Goal: Find specific page/section: Find specific page/section

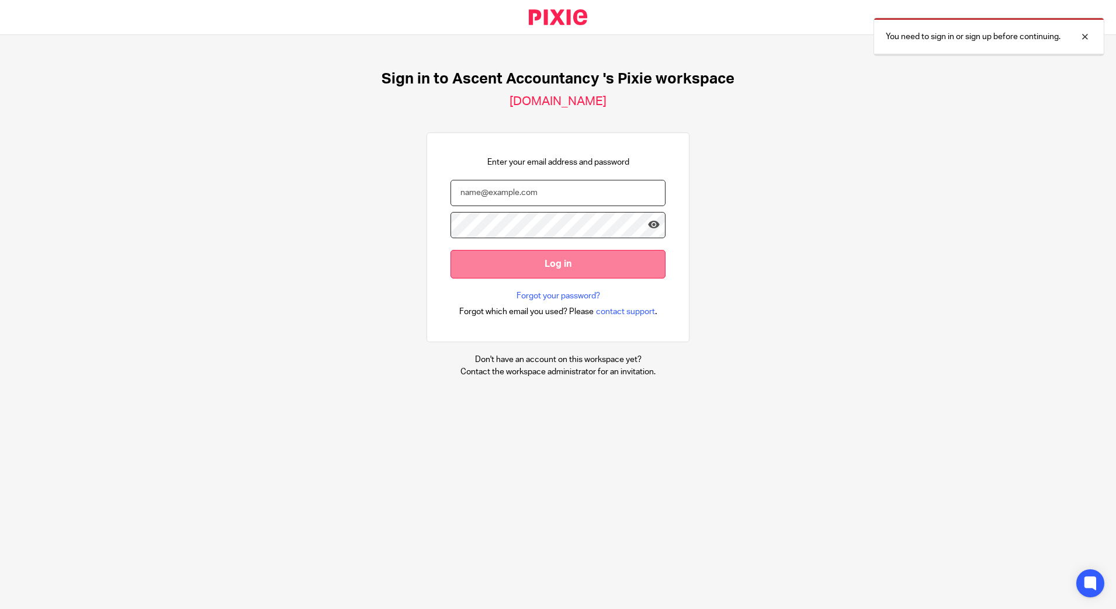
type input "lisa@ascentaccountancy.co.uk"
click at [569, 273] on input "Log in" at bounding box center [557, 264] width 215 height 29
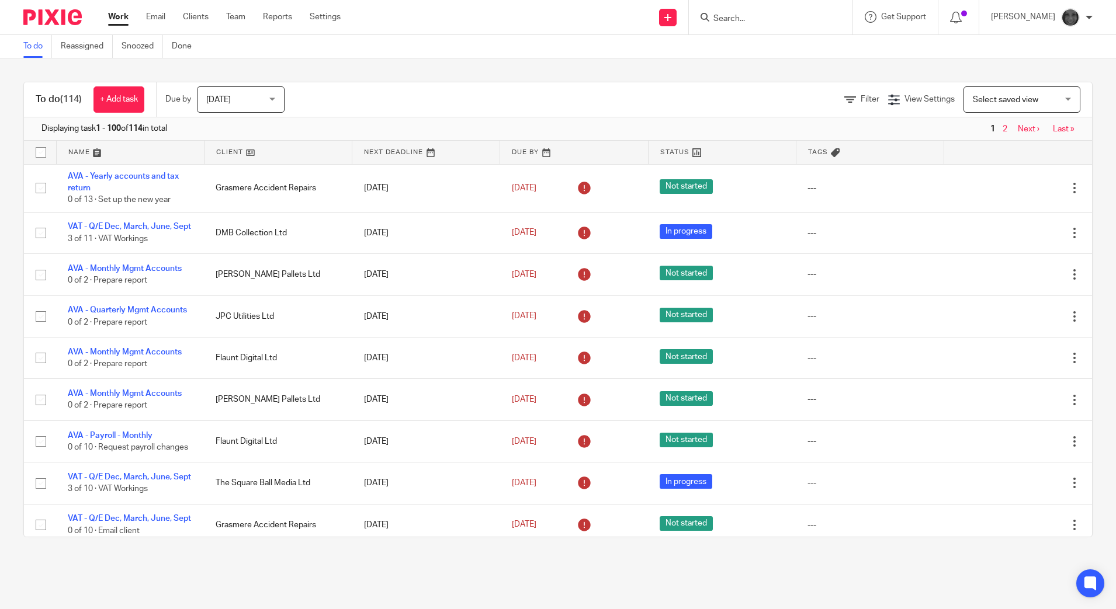
click at [755, 16] on input "Search" at bounding box center [764, 19] width 105 height 11
type input "rbp"
click at [770, 54] on link at bounding box center [808, 50] width 197 height 27
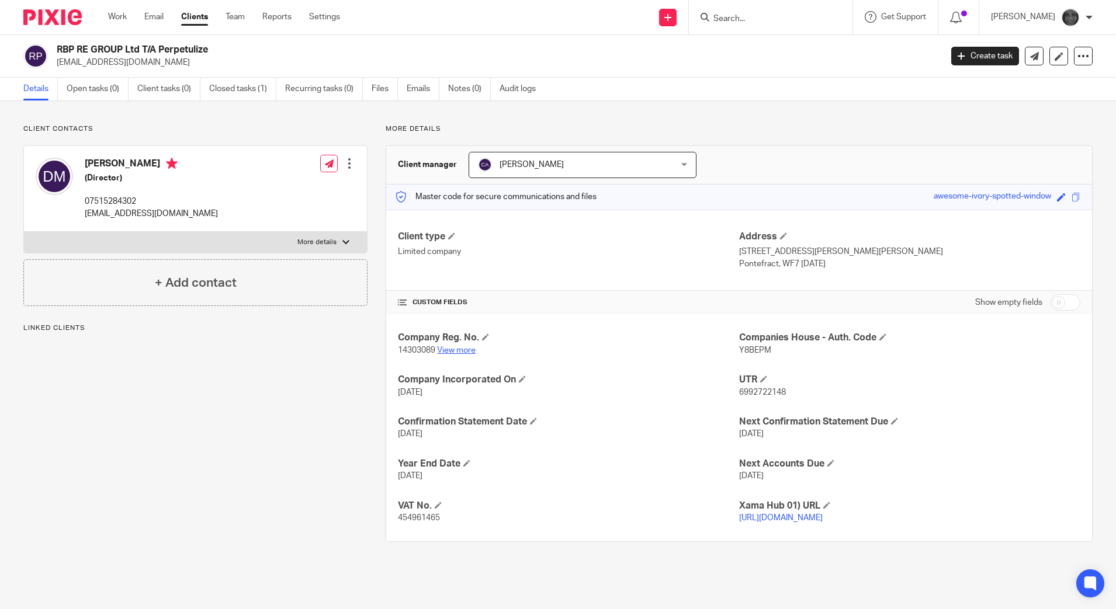
click at [446, 349] on link "View more" at bounding box center [456, 350] width 39 height 8
click at [817, 18] on input "Search" at bounding box center [764, 19] width 105 height 11
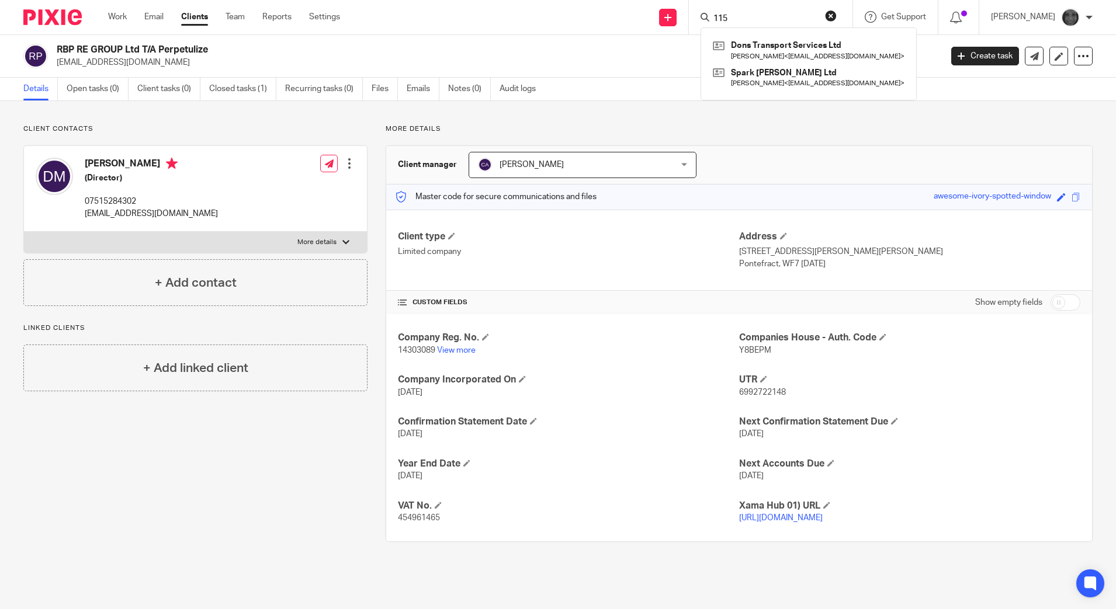
type input "115"
click button "submit" at bounding box center [0, 0] width 0 height 0
click at [754, 19] on input "115" at bounding box center [764, 19] width 105 height 11
click at [375, 91] on link "Files" at bounding box center [385, 89] width 26 height 23
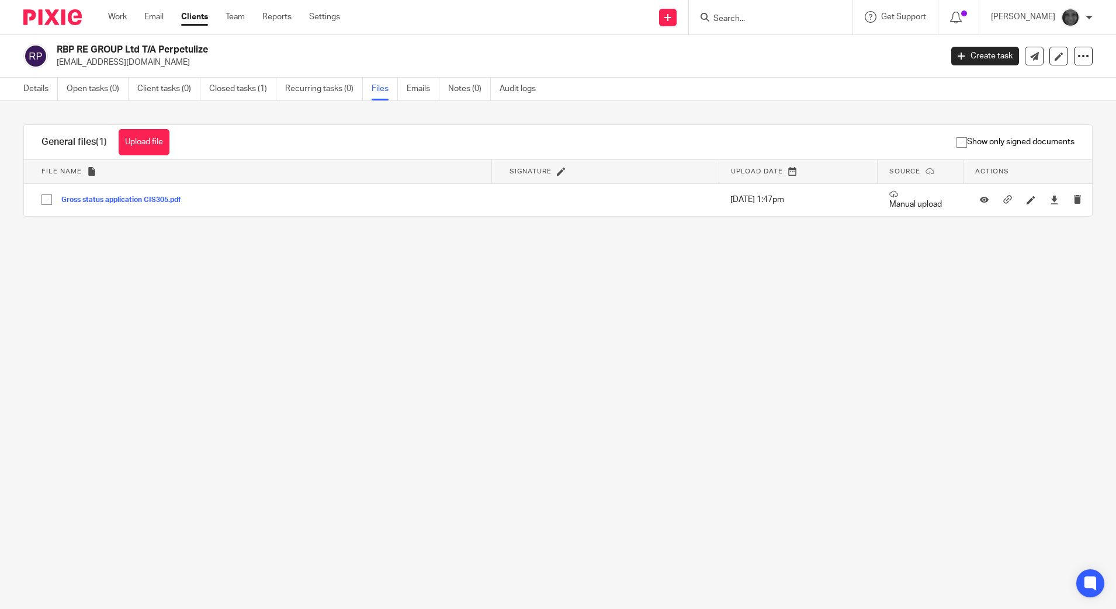
click at [775, 9] on div at bounding box center [771, 17] width 164 height 34
click at [779, 19] on input "Search" at bounding box center [764, 19] width 105 height 11
type input "rpb"
click at [777, 43] on link at bounding box center [782, 46] width 145 height 18
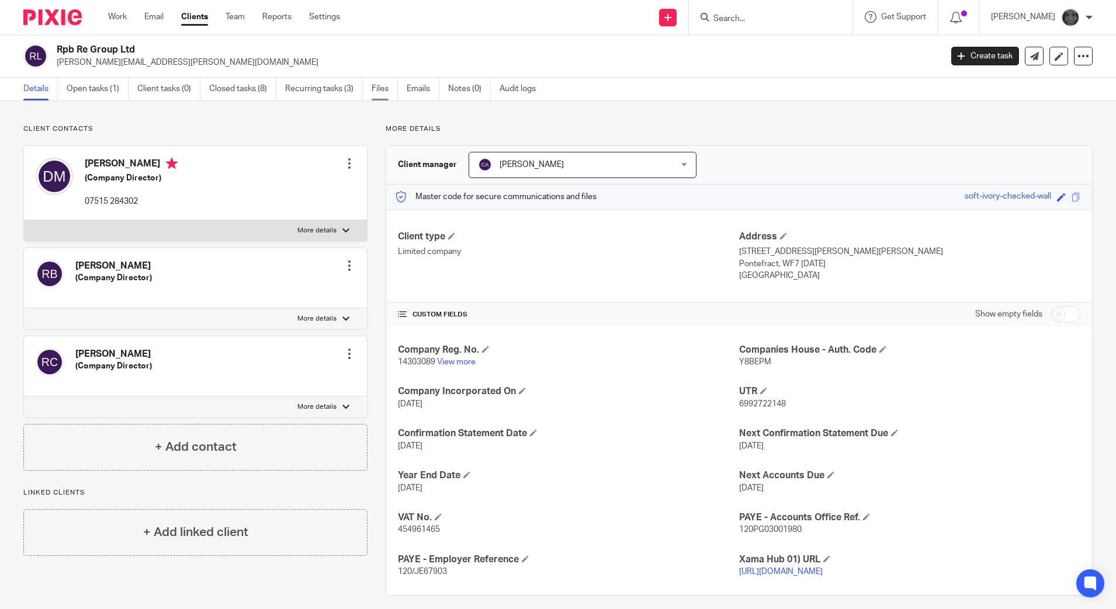
click at [383, 89] on link "Files" at bounding box center [385, 89] width 26 height 23
